Goal: Communication & Community: Ask a question

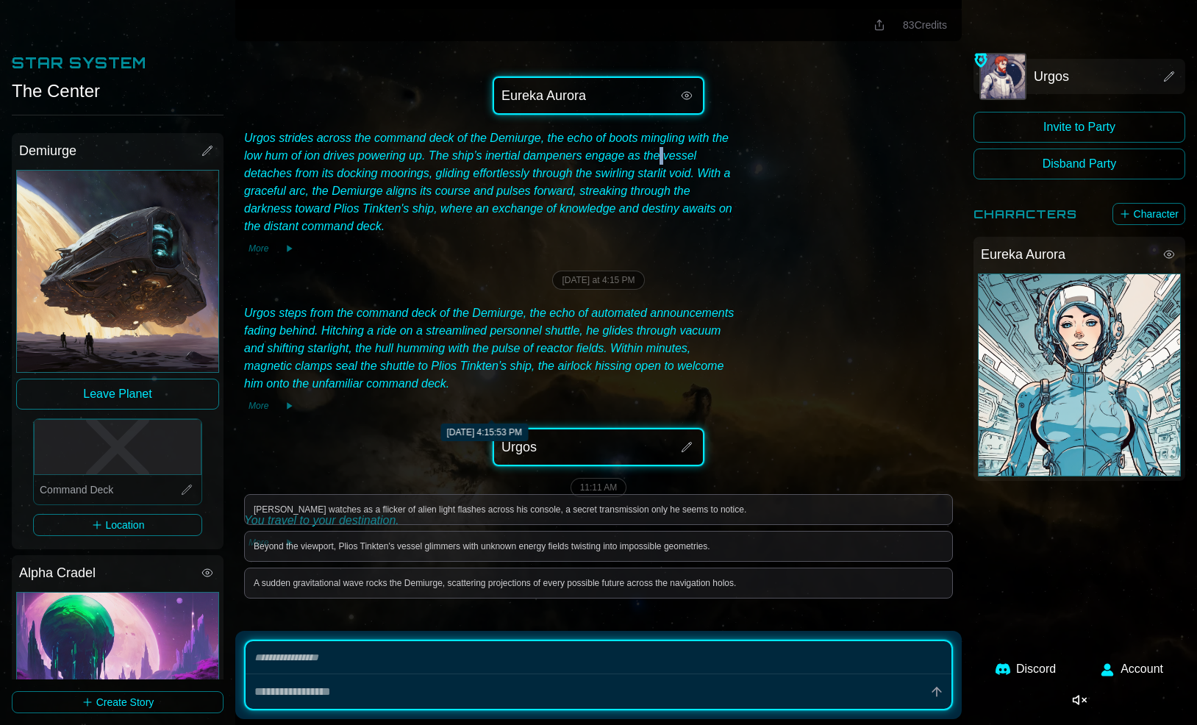
type textarea "*"
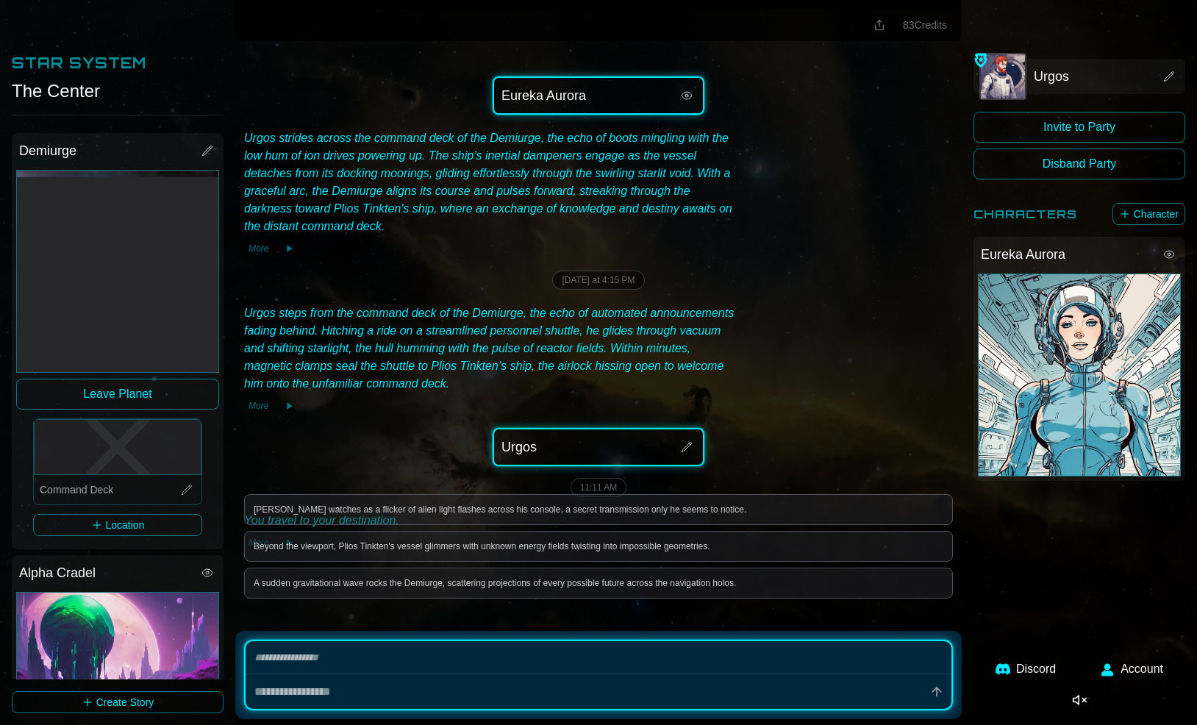
type textarea "*"
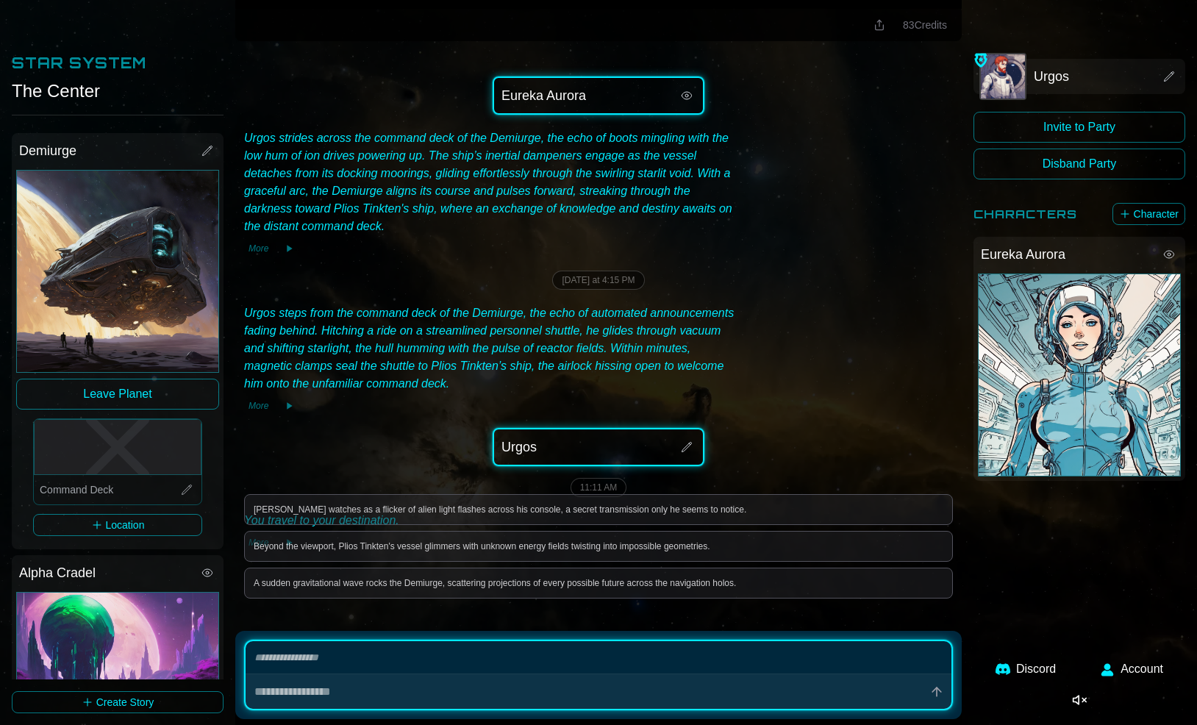
click at [489, 696] on textarea at bounding box center [599, 691] width 706 height 35
type textarea "*"
